Goal: Task Accomplishment & Management: Manage account settings

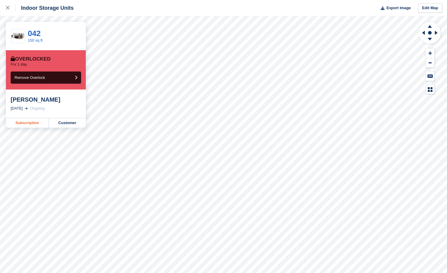
click at [24, 125] on link "Subscription" at bounding box center [27, 122] width 43 height 9
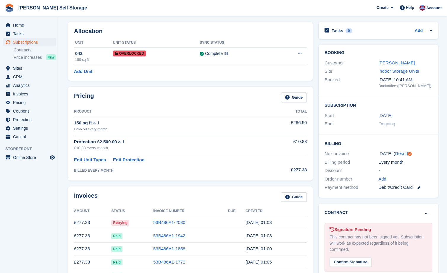
scroll to position [59, 0]
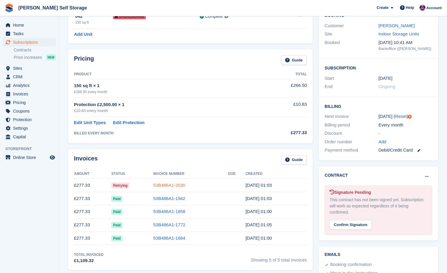
click at [179, 186] on link "53B486A1-2030" at bounding box center [169, 185] width 32 height 5
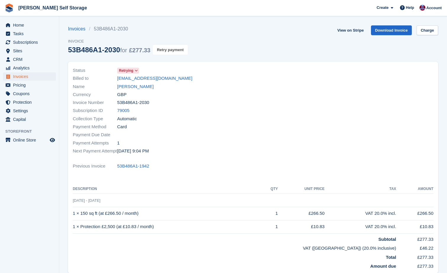
drag, startPoint x: 159, startPoint y: 48, endPoint x: 309, endPoint y: 15, distance: 152.9
click at [159, 48] on button "Retry payment" at bounding box center [170, 50] width 35 height 10
